Goal: Task Accomplishment & Management: Manage account settings

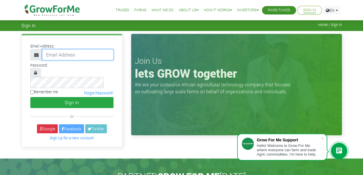
type input "233551416517@growforme.com"
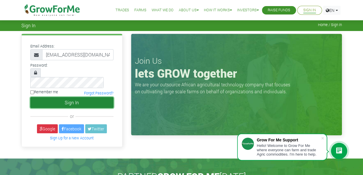
click at [102, 97] on button "Sign In" at bounding box center [71, 102] width 83 height 11
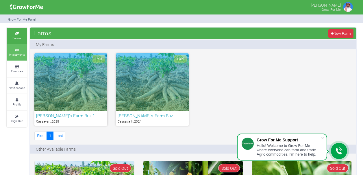
click at [14, 49] on icon at bounding box center [16, 50] width 17 height 3
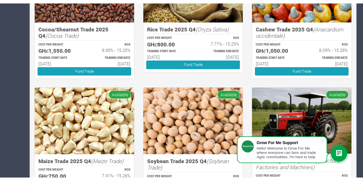
scroll to position [202, 0]
